Goal: Transaction & Acquisition: Purchase product/service

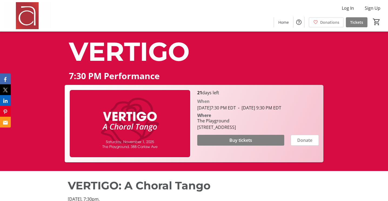
scroll to position [55, 0]
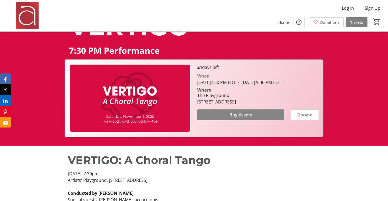
click at [236, 118] on span "Buy tickets" at bounding box center [240, 115] width 23 height 6
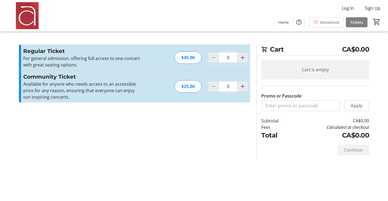
click at [189, 57] on div "$45.00" at bounding box center [188, 57] width 27 height 12
click at [245, 59] on mat-icon "Increment by one" at bounding box center [242, 57] width 6 height 6
type input "2"
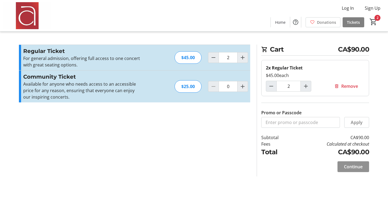
click at [355, 166] on span "Continue" at bounding box center [353, 167] width 19 height 6
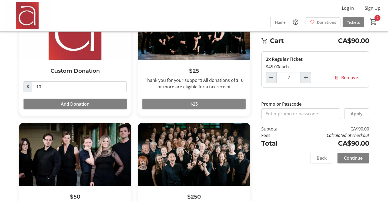
scroll to position [64, 0]
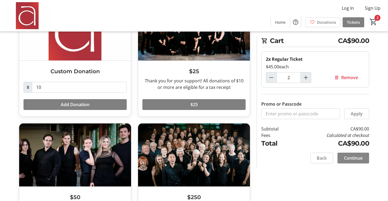
click at [355, 161] on span "Continue" at bounding box center [353, 158] width 19 height 6
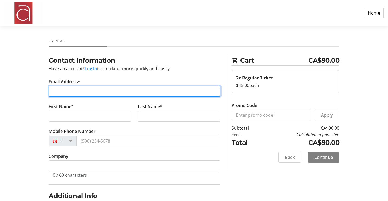
click at [79, 93] on input "Email Address*" at bounding box center [135, 91] width 172 height 11
type input "[EMAIL_ADDRESS][DOMAIN_NAME]"
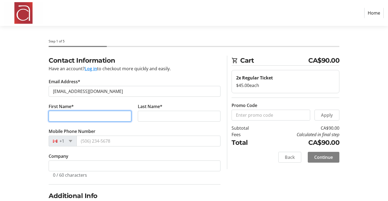
click at [67, 120] on input "First Name*" at bounding box center [90, 116] width 83 height 11
type input "[PERSON_NAME]"
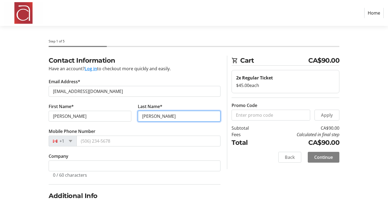
type input "[PERSON_NAME]"
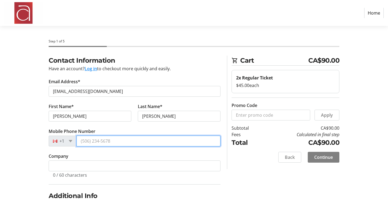
click at [89, 139] on input "Mobile Phone Number" at bounding box center [148, 141] width 144 height 11
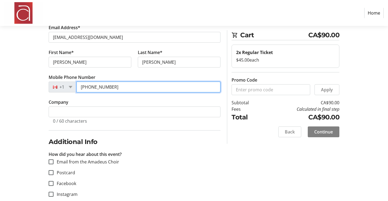
scroll to position [57, 0]
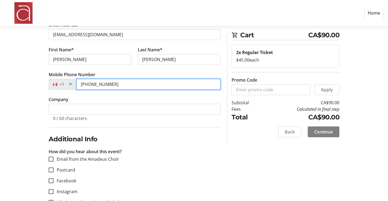
type input "[PHONE_NUMBER]"
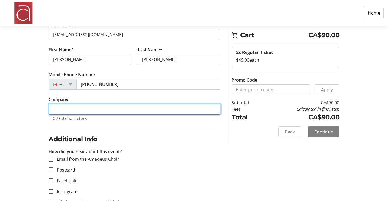
click at [69, 107] on input "Company" at bounding box center [135, 109] width 172 height 11
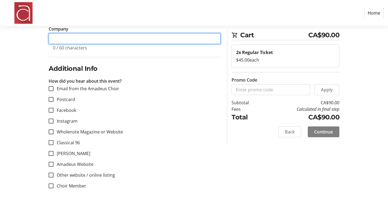
scroll to position [128, 0]
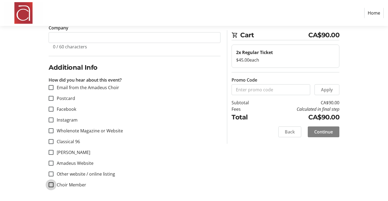
click at [51, 186] on input "Choir Member" at bounding box center [51, 184] width 5 height 5
checkbox input "true"
click at [331, 133] on span "Continue" at bounding box center [323, 132] width 19 height 6
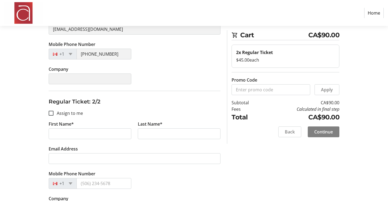
scroll to position [123, 0]
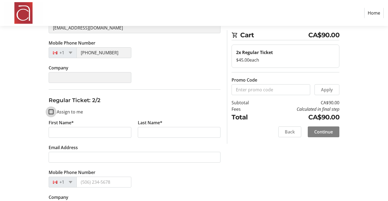
click at [50, 112] on input "Assign to me" at bounding box center [51, 111] width 5 height 5
checkbox input "true"
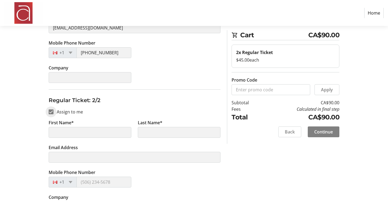
type input "[PERSON_NAME]"
type input "[EMAIL_ADDRESS][DOMAIN_NAME]"
type input "[PHONE_NUMBER]"
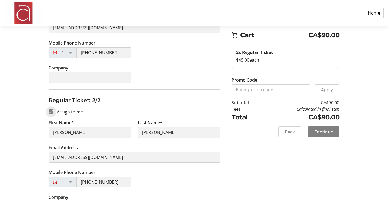
scroll to position [141, 0]
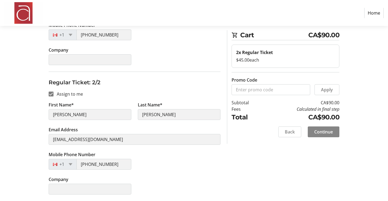
click at [325, 132] on span "Continue" at bounding box center [323, 132] width 19 height 6
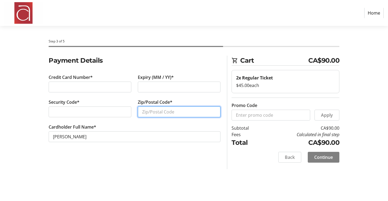
click at [152, 112] on input "Zip/Postal Code*" at bounding box center [179, 111] width 83 height 11
type input "M4C4N4"
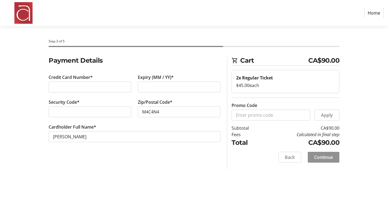
click at [325, 155] on span "Continue" at bounding box center [323, 157] width 19 height 6
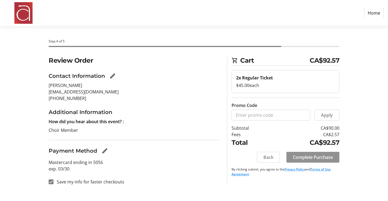
click at [313, 156] on span "Complete Purchase" at bounding box center [313, 157] width 40 height 6
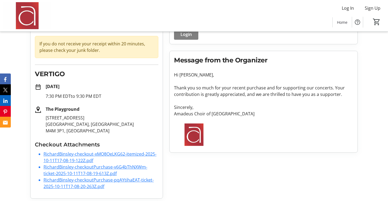
scroll to position [49, 0]
